Goal: Task Accomplishment & Management: Use online tool/utility

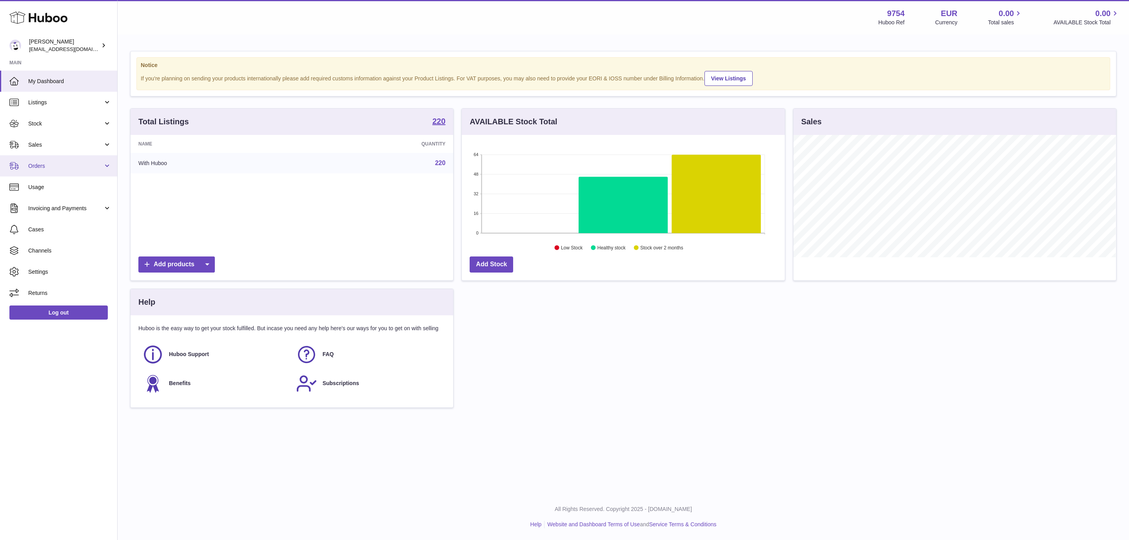
scroll to position [122, 322]
click at [64, 147] on span "Sales" at bounding box center [65, 144] width 75 height 7
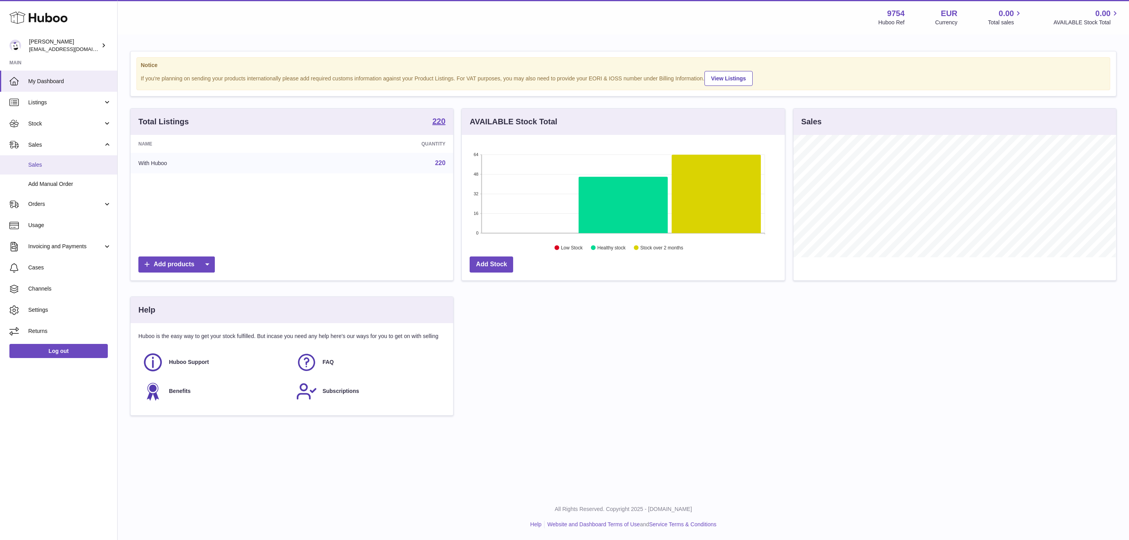
click at [52, 162] on span "Sales" at bounding box center [69, 164] width 83 height 7
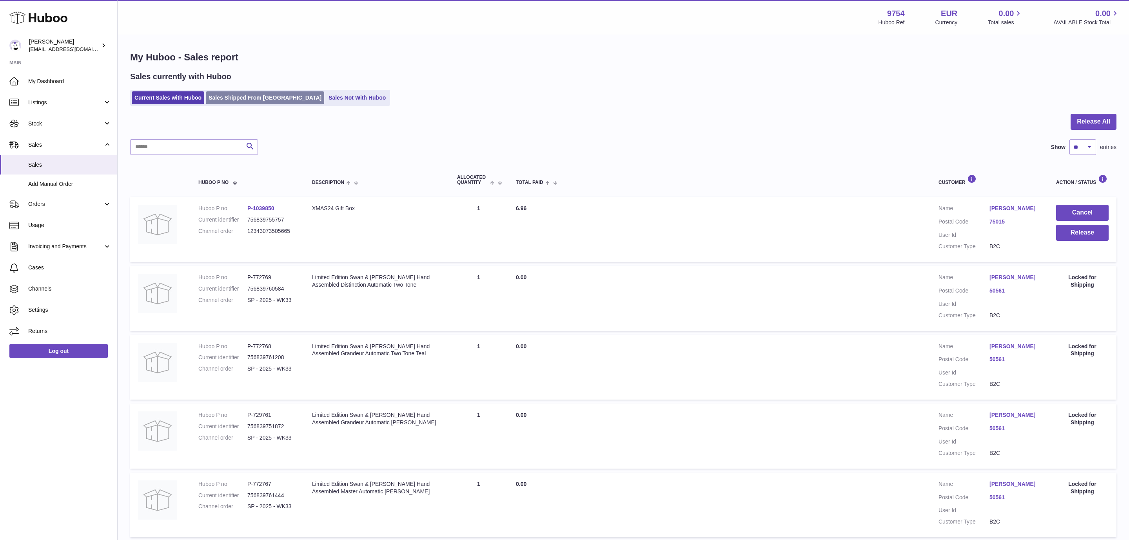
click at [248, 103] on link "Sales Shipped From [GEOGRAPHIC_DATA]" at bounding box center [265, 97] width 118 height 13
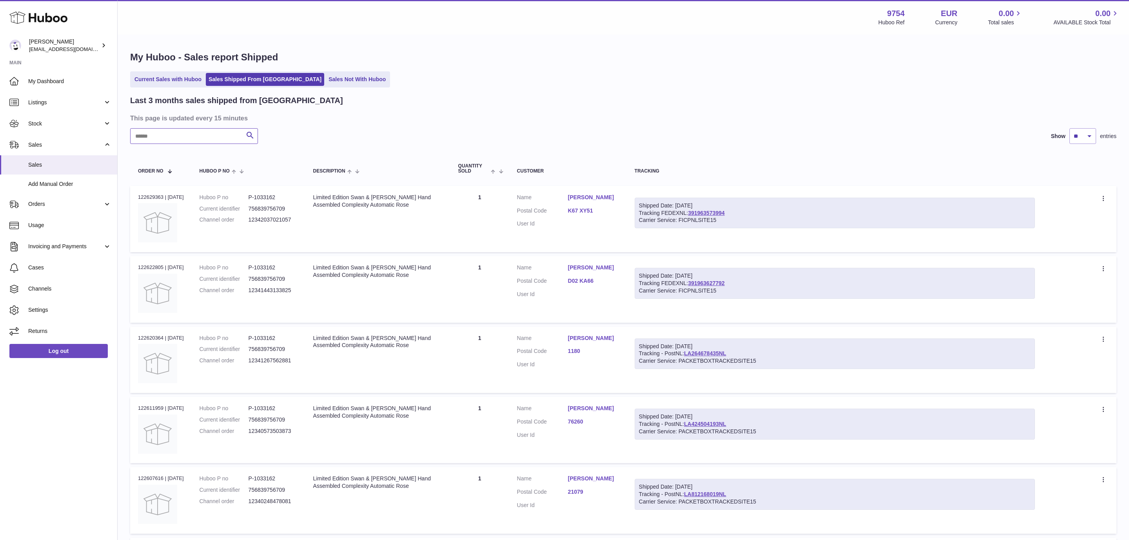
click at [210, 136] on input "text" at bounding box center [194, 136] width 128 height 16
type input "*"
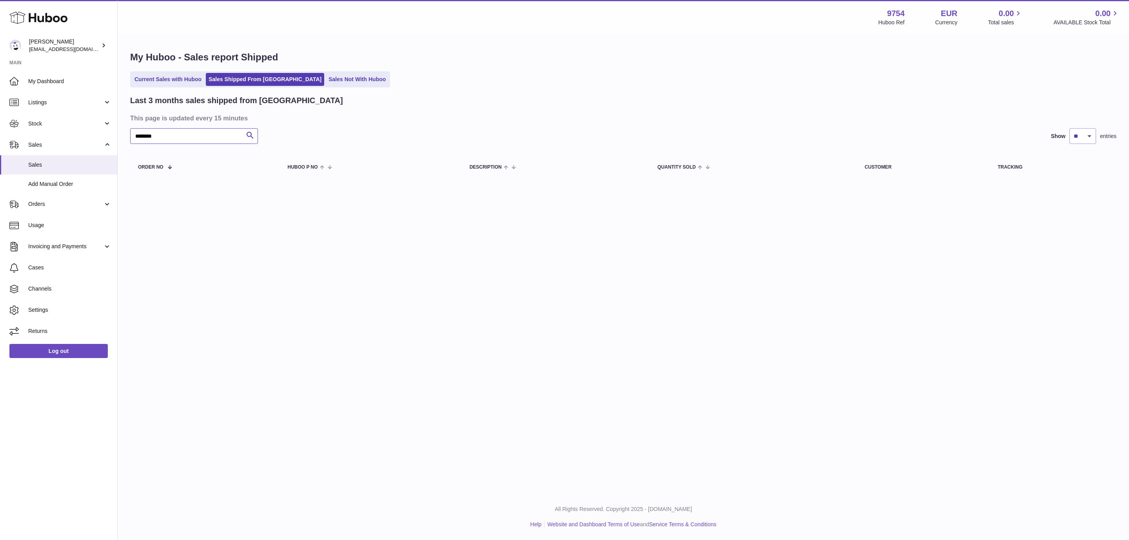
drag, startPoint x: 165, startPoint y: 137, endPoint x: -6, endPoint y: 113, distance: 173.1
click at [130, 128] on input "********" at bounding box center [194, 136] width 128 height 16
paste input "text"
type input "********"
click at [178, 136] on input "********" at bounding box center [194, 136] width 128 height 16
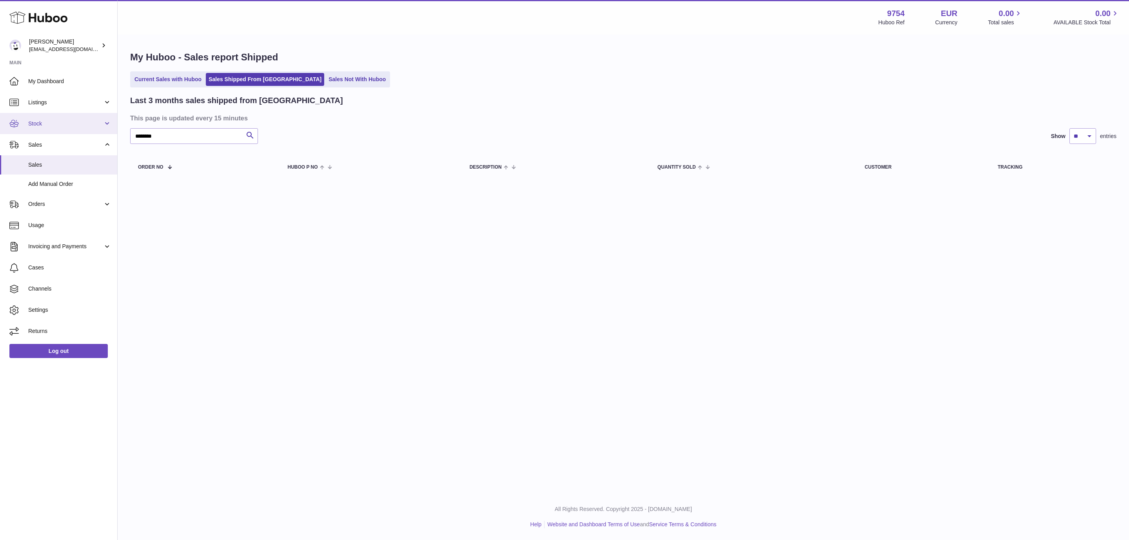
click at [102, 124] on span "Stock" at bounding box center [65, 123] width 75 height 7
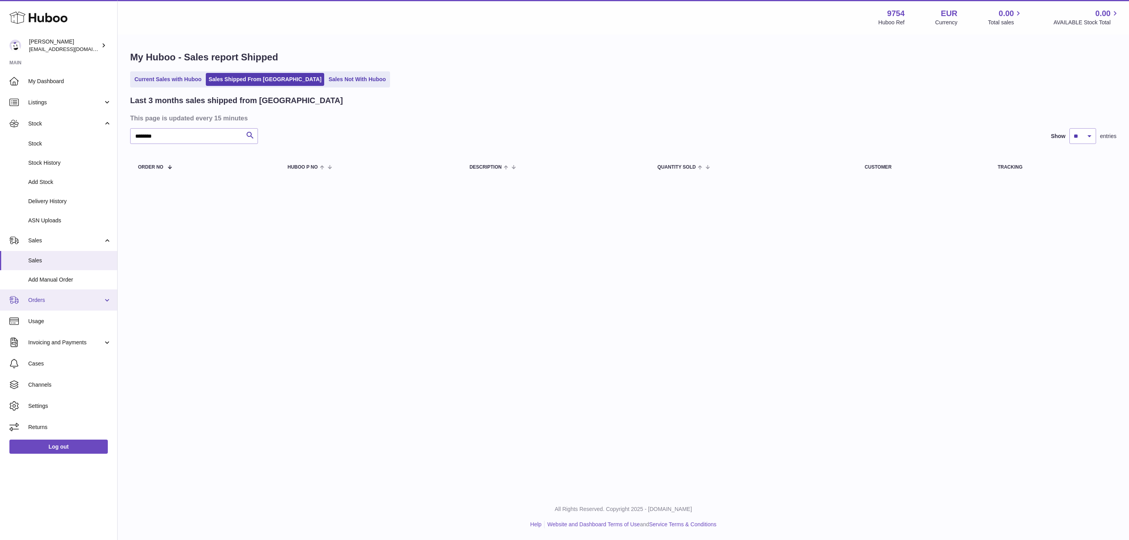
click at [55, 304] on span "Orders" at bounding box center [65, 299] width 75 height 7
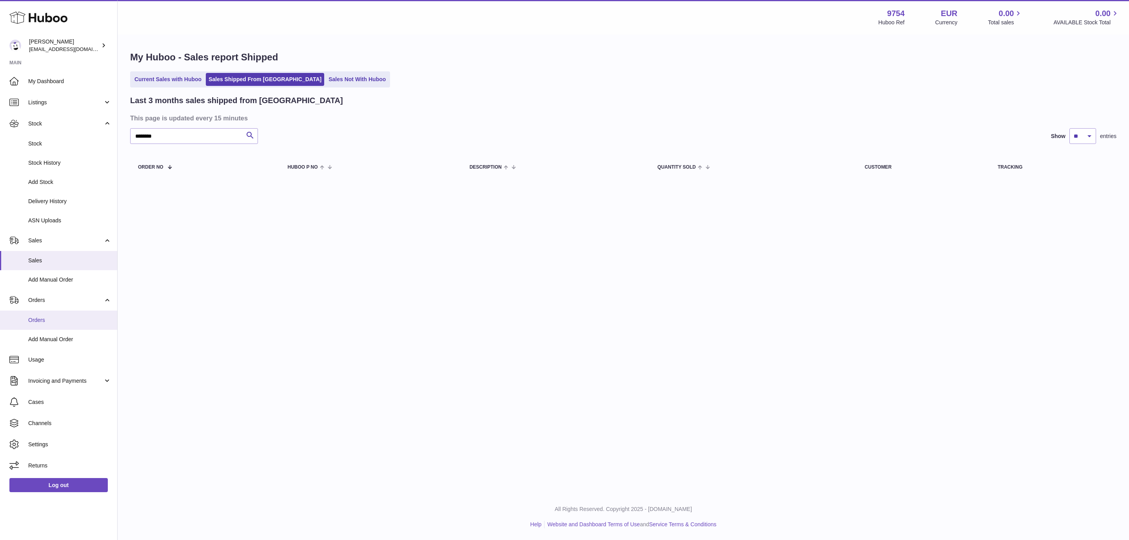
click at [73, 318] on span "Orders" at bounding box center [69, 319] width 83 height 7
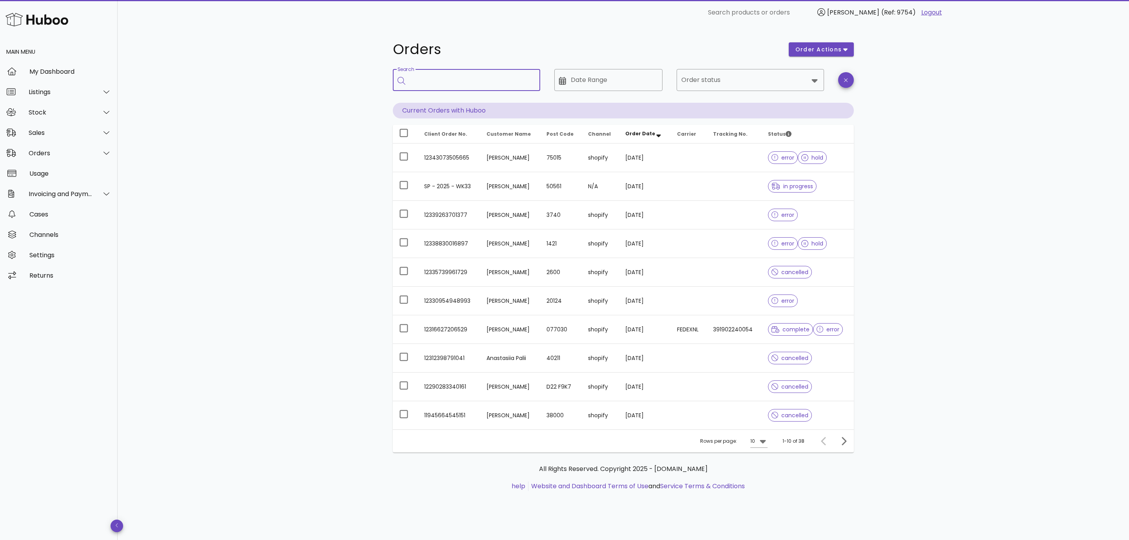
click at [511, 76] on input "Search" at bounding box center [472, 80] width 124 height 13
paste input "********"
type input "********"
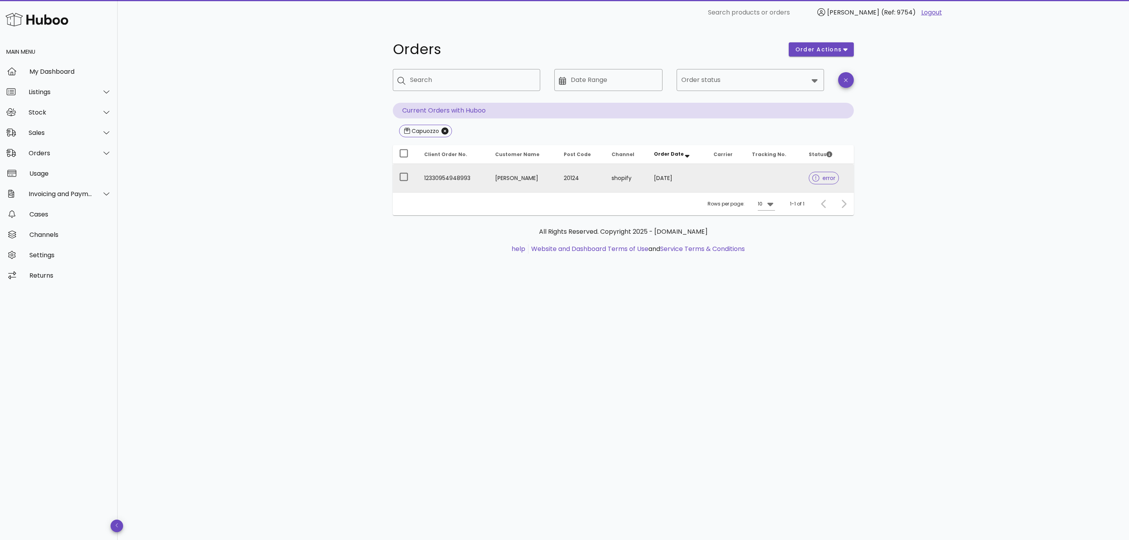
click at [786, 176] on td at bounding box center [774, 178] width 57 height 28
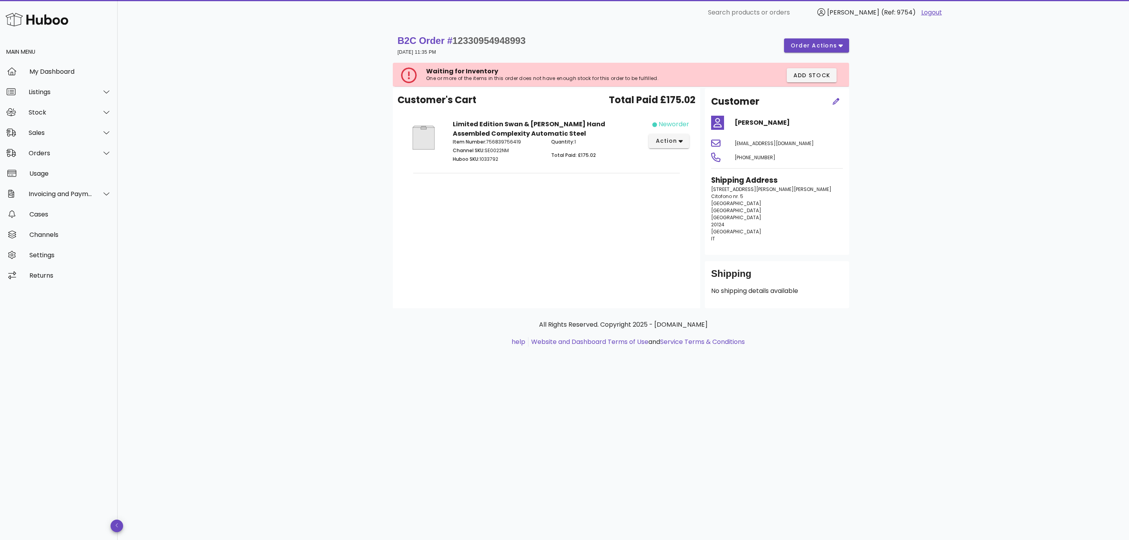
click at [502, 151] on p "Channel SKU: SE0022NM" at bounding box center [497, 150] width 89 height 7
copy p "SE0022NM"
click at [74, 135] on div "Sales" at bounding box center [61, 132] width 64 height 7
click at [47, 149] on div "Sales" at bounding box center [69, 152] width 83 height 7
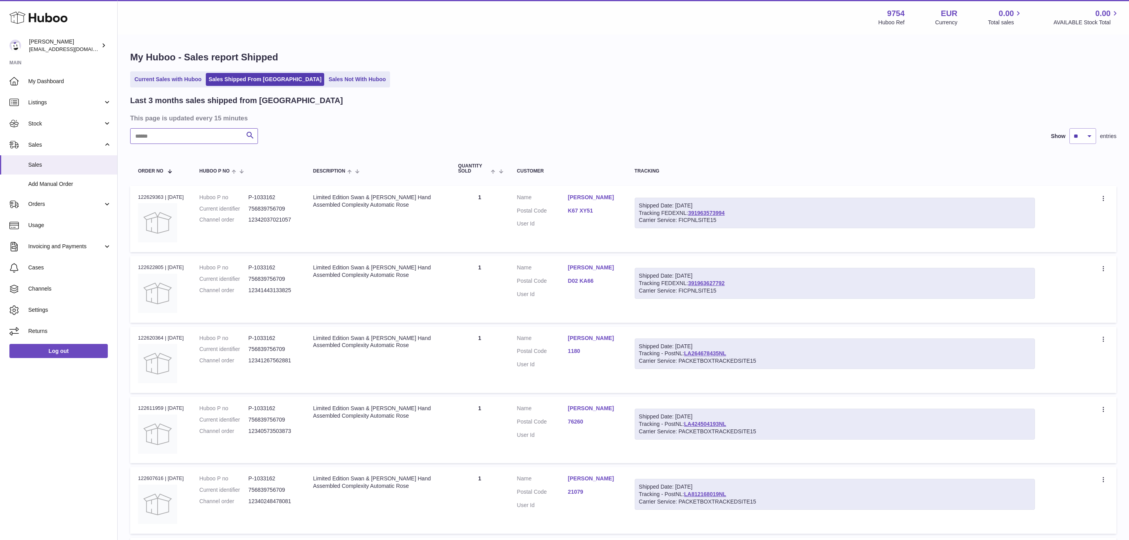
click at [198, 135] on input "text" at bounding box center [194, 136] width 128 height 16
paste input "**********"
type input "**********"
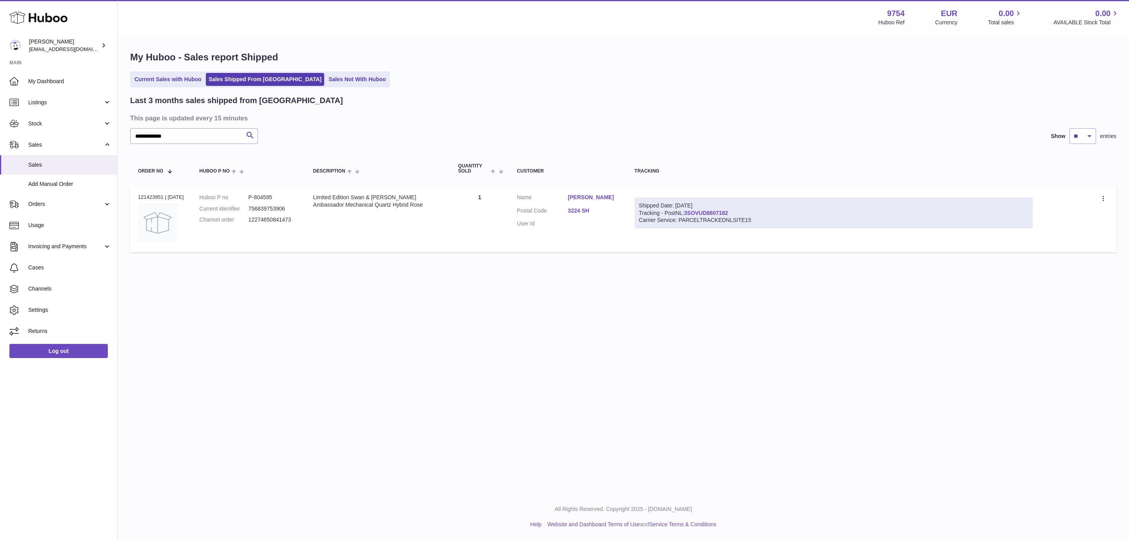
click at [723, 212] on link "3SOVUD8807182" at bounding box center [706, 213] width 44 height 6
click at [602, 200] on link "Dylan Van Apeldoorn" at bounding box center [593, 197] width 51 height 7
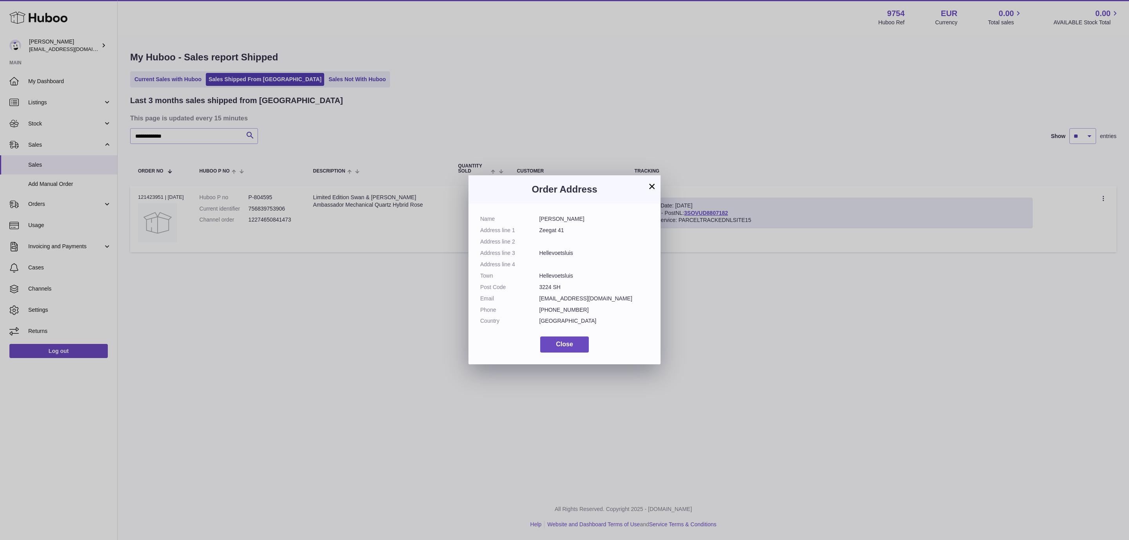
drag, startPoint x: 595, startPoint y: 301, endPoint x: 535, endPoint y: 295, distance: 60.3
click at [535, 295] on dl "Name Dylan Van Apeldoorn Address line 1 Zeegat 41 Address line 2 Address line 3…" at bounding box center [564, 271] width 169 height 113
copy dl "dylanva50@gmail.com"
click at [653, 185] on button "×" at bounding box center [651, 186] width 9 height 9
click at [651, 184] on button "×" at bounding box center [651, 186] width 9 height 9
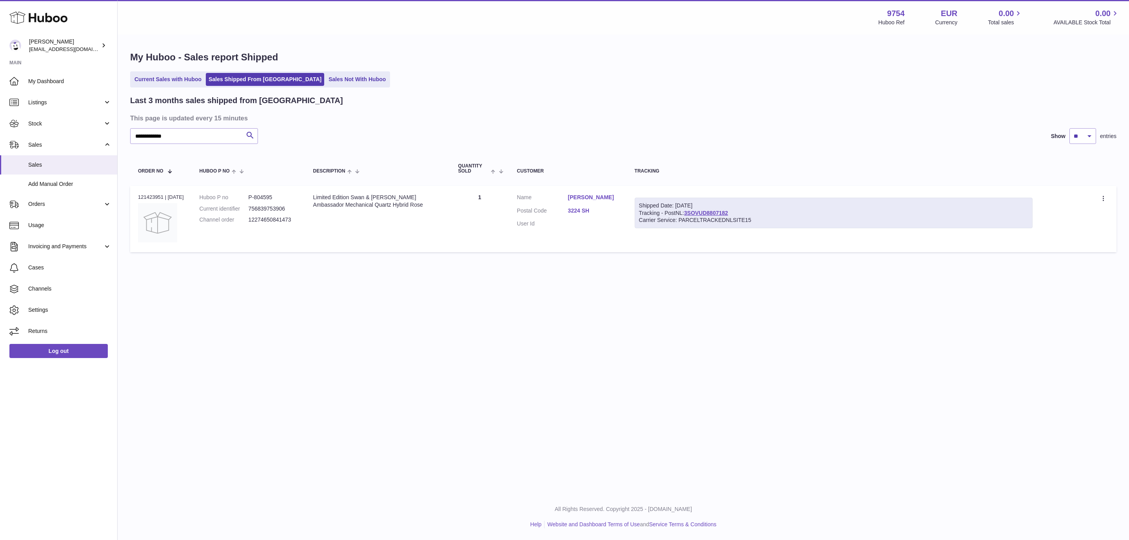
click at [651, 188] on div at bounding box center [564, 270] width 1129 height 540
click at [56, 228] on span "Usage" at bounding box center [69, 225] width 83 height 7
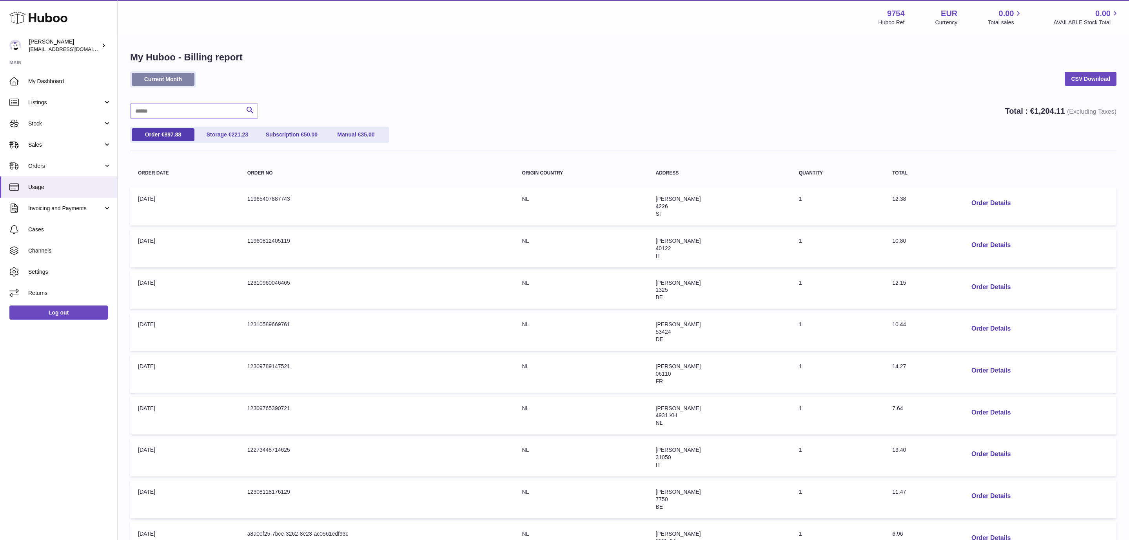
click at [157, 75] on link "Current Month" at bounding box center [163, 79] width 63 height 13
click at [153, 83] on link "Current Month" at bounding box center [163, 79] width 63 height 13
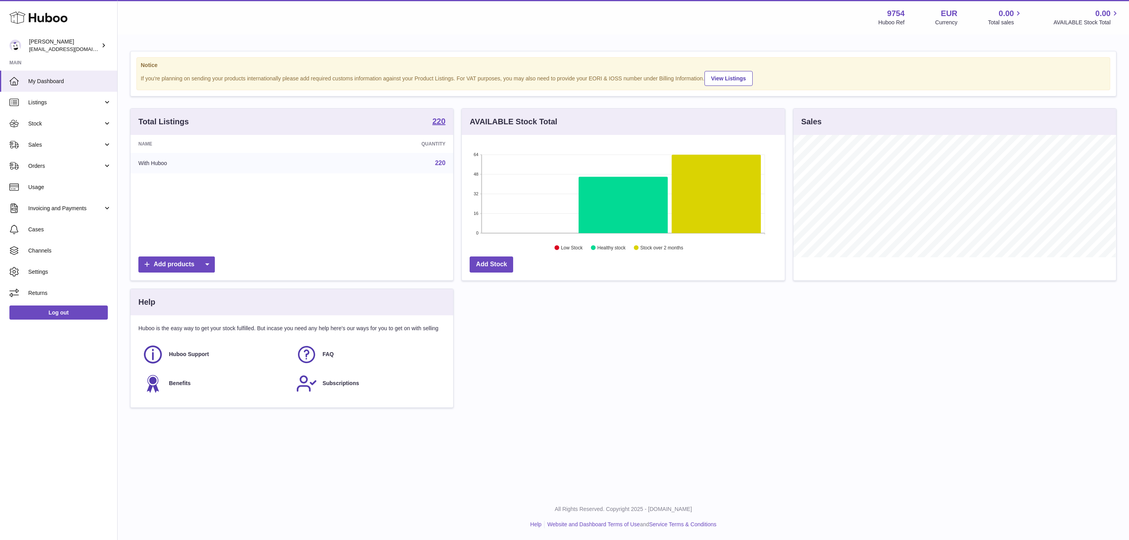
scroll to position [122, 322]
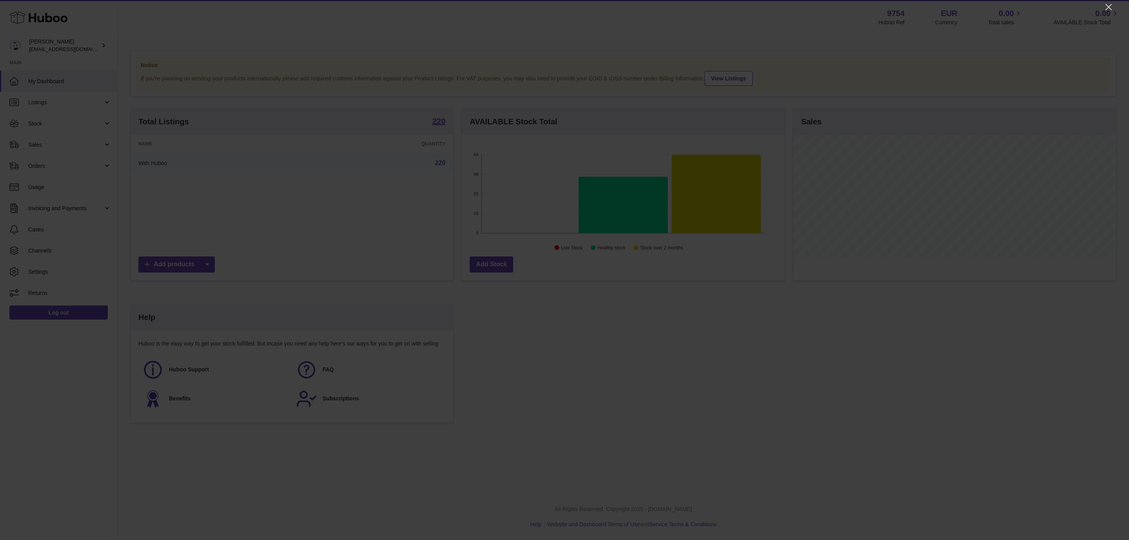
click at [1104, 9] on div at bounding box center [564, 270] width 1129 height 540
click at [1106, 9] on icon "Close" at bounding box center [1108, 6] width 9 height 9
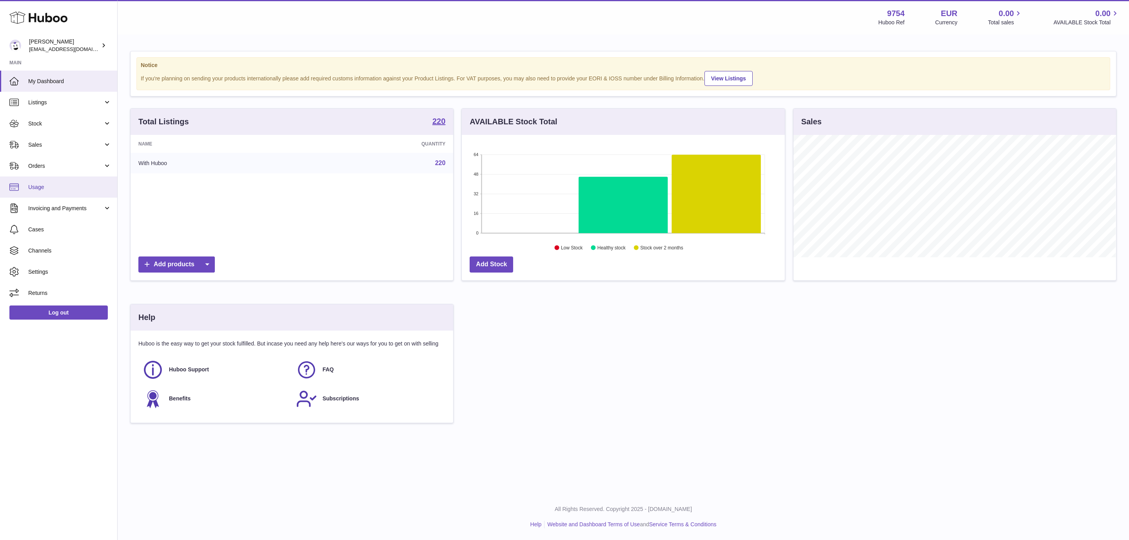
click at [53, 192] on link "Usage" at bounding box center [58, 186] width 117 height 21
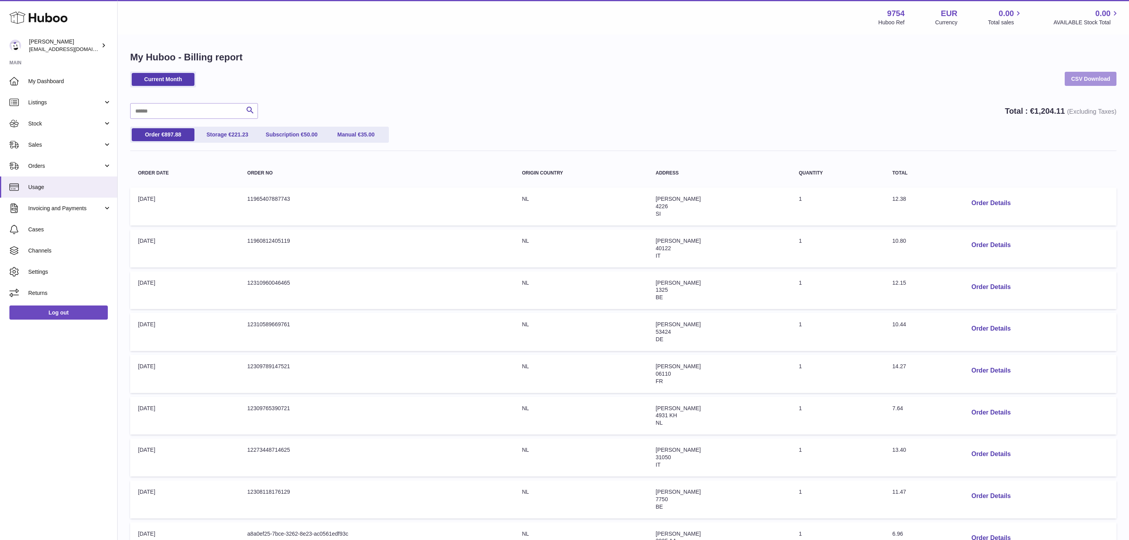
click at [1091, 74] on link "CSV Download" at bounding box center [1091, 79] width 52 height 14
